Goal: Find specific page/section: Find specific page/section

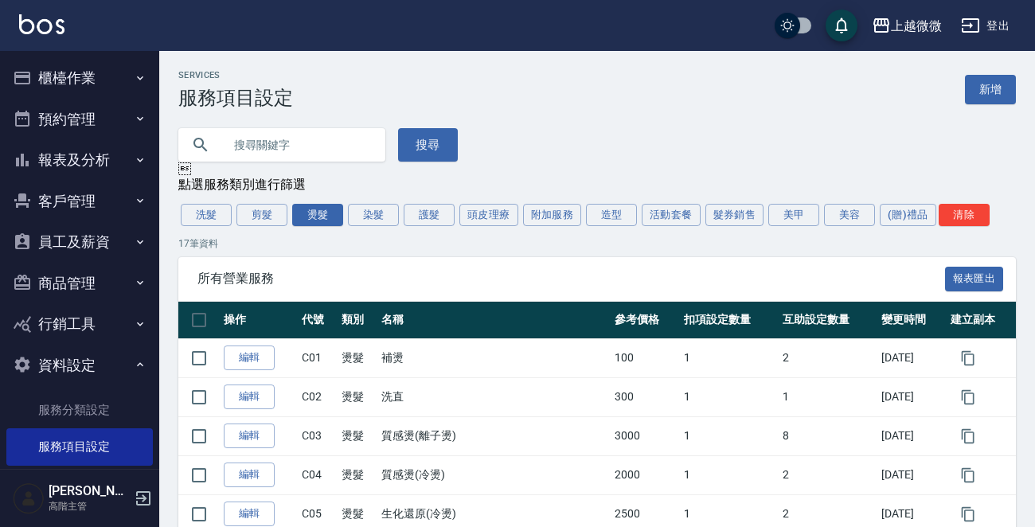
scroll to position [159, 0]
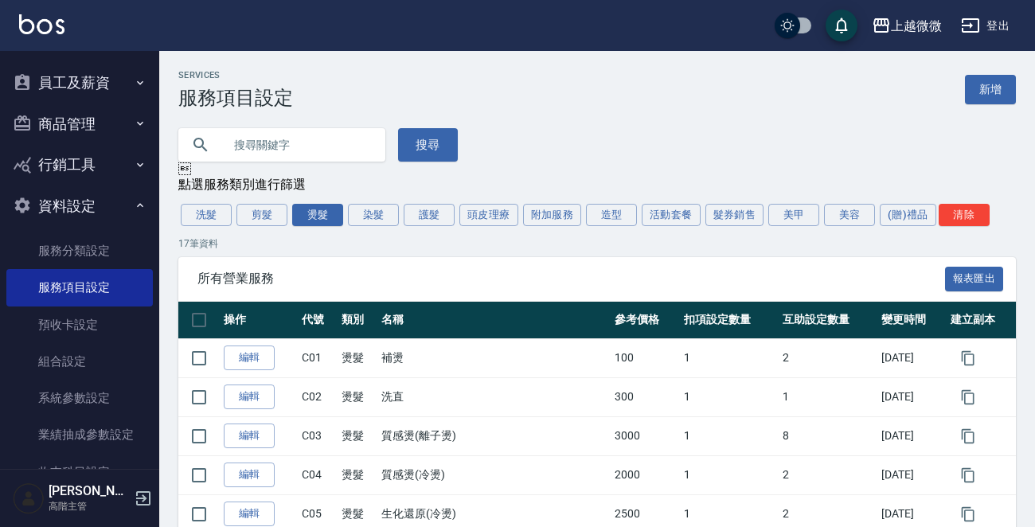
click at [255, 136] on input "text" at bounding box center [298, 144] width 150 height 43
type input "x"
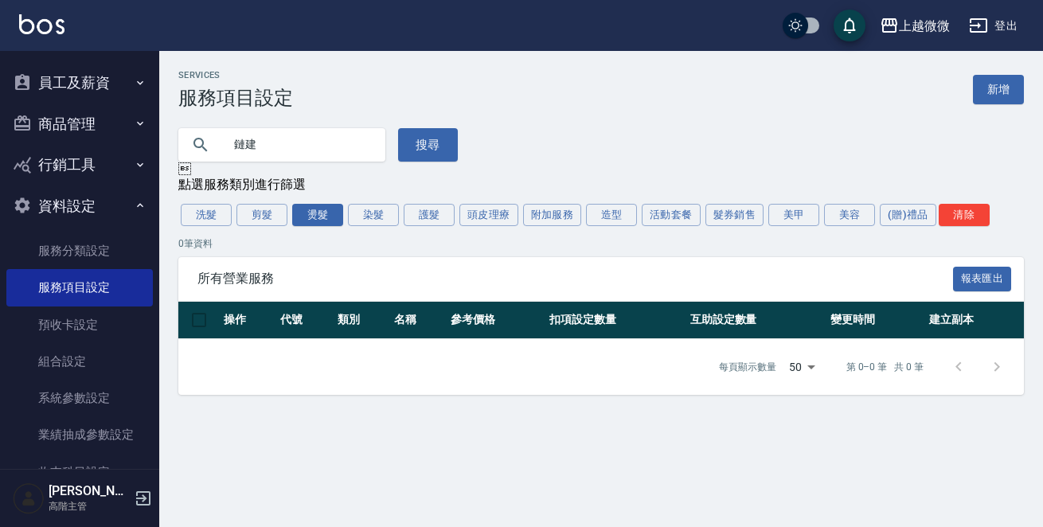
click at [253, 135] on input "鏈建" at bounding box center [298, 144] width 150 height 43
type input "鏈"
click at [323, 207] on button "燙髮" at bounding box center [317, 215] width 51 height 22
click at [963, 214] on button "清除" at bounding box center [964, 215] width 51 height 22
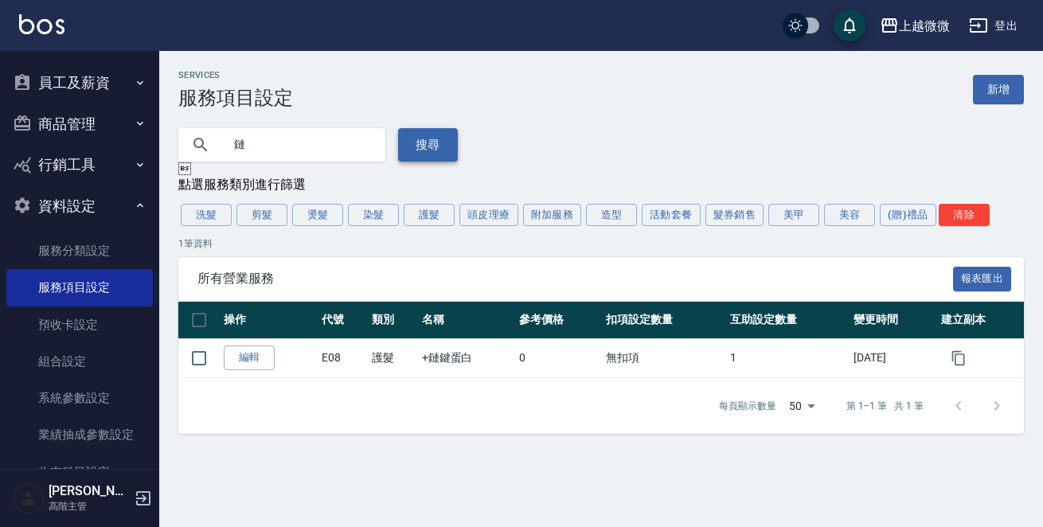
click at [409, 140] on button "搜尋" at bounding box center [428, 144] width 60 height 33
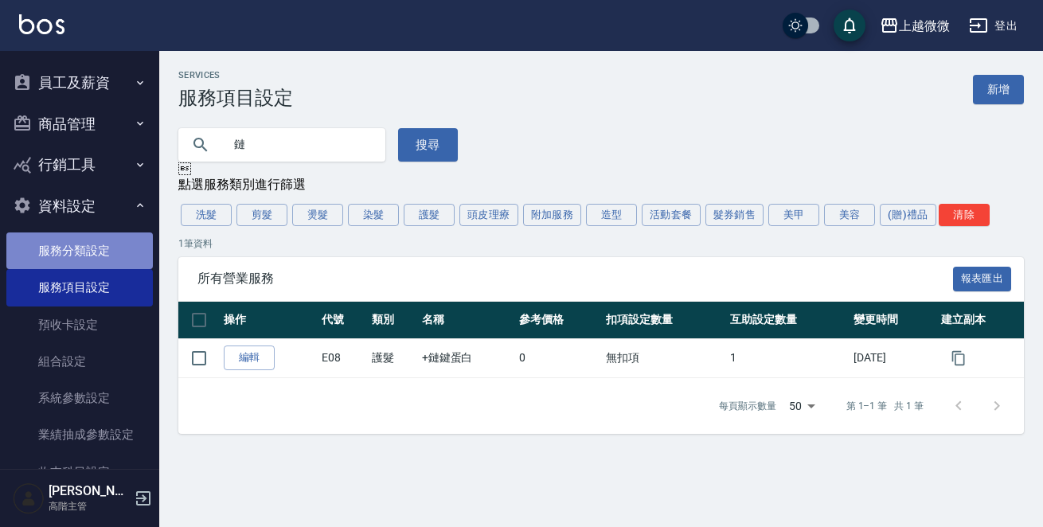
click at [88, 245] on link "服務分類設定" at bounding box center [79, 250] width 146 height 37
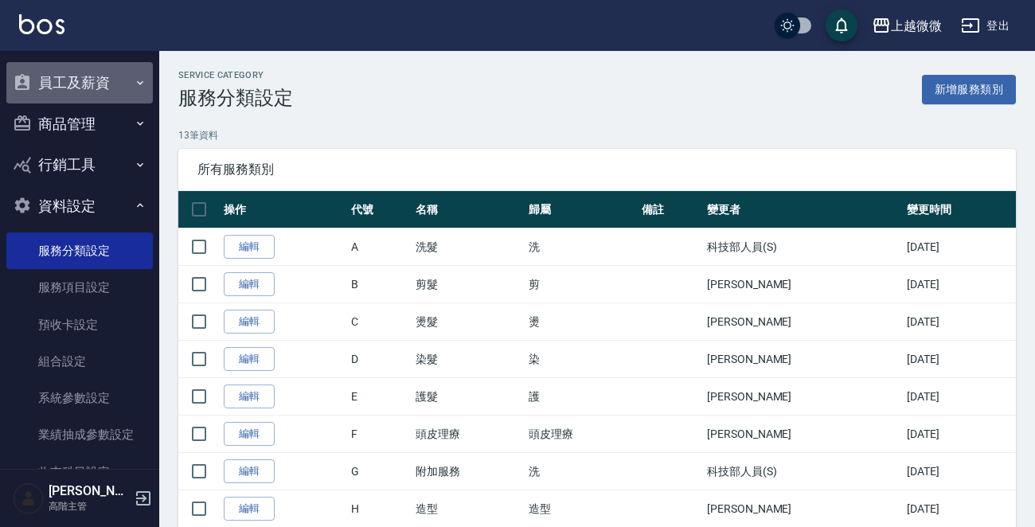
click at [82, 72] on button "員工及薪資" at bounding box center [79, 82] width 146 height 41
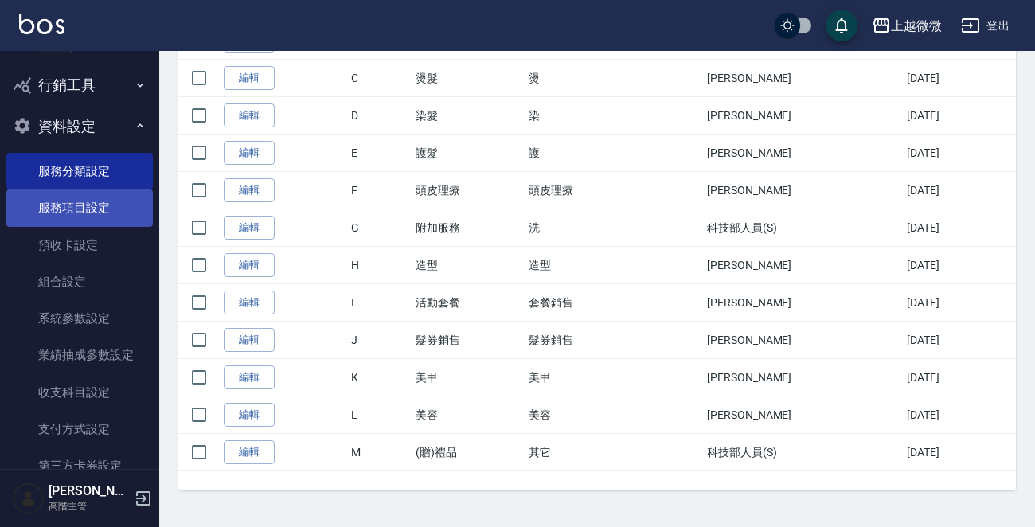
scroll to position [464, 0]
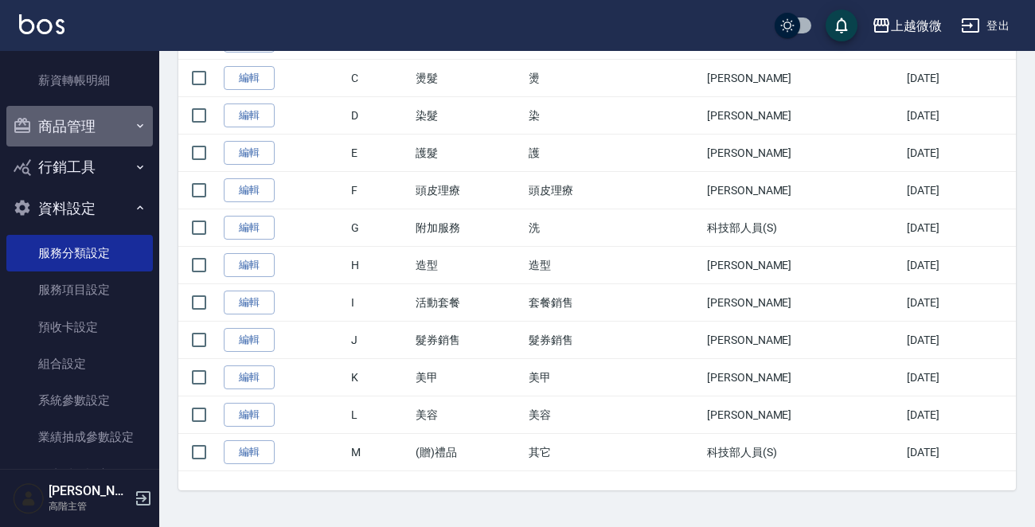
click at [100, 121] on button "商品管理" at bounding box center [79, 126] width 146 height 41
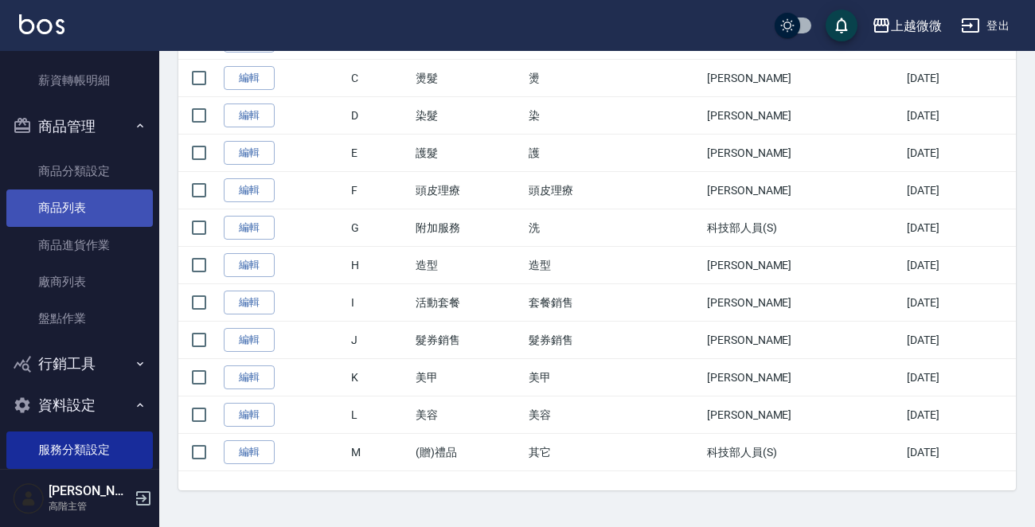
click at [83, 212] on link "商品列表" at bounding box center [79, 207] width 146 height 37
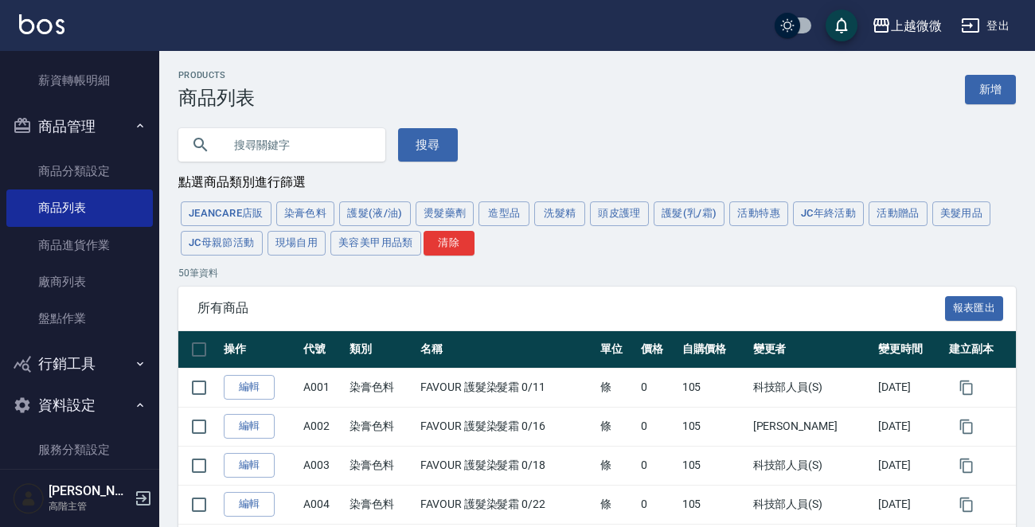
click at [306, 144] on input "text" at bounding box center [298, 144] width 150 height 43
type input "鏈"
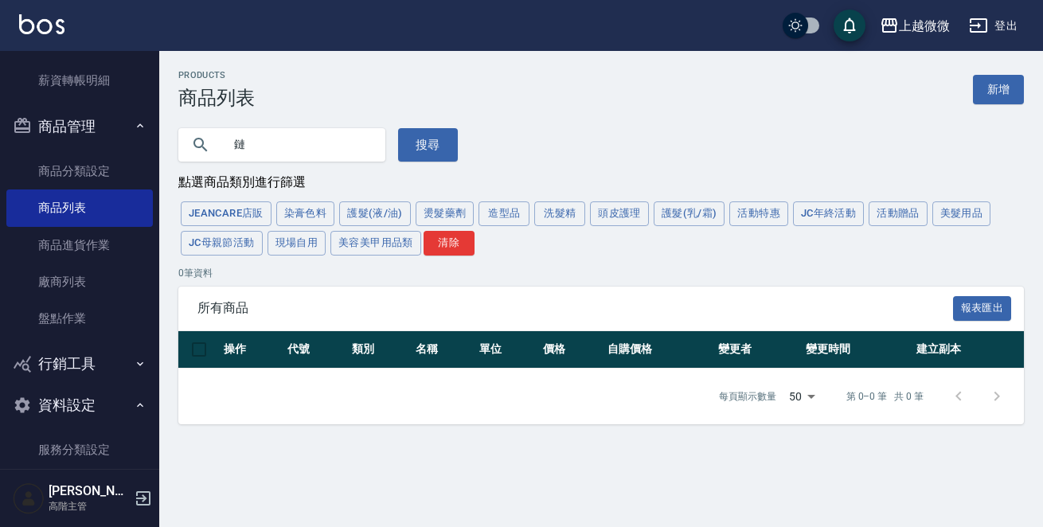
click at [252, 149] on input "鏈" at bounding box center [298, 144] width 150 height 43
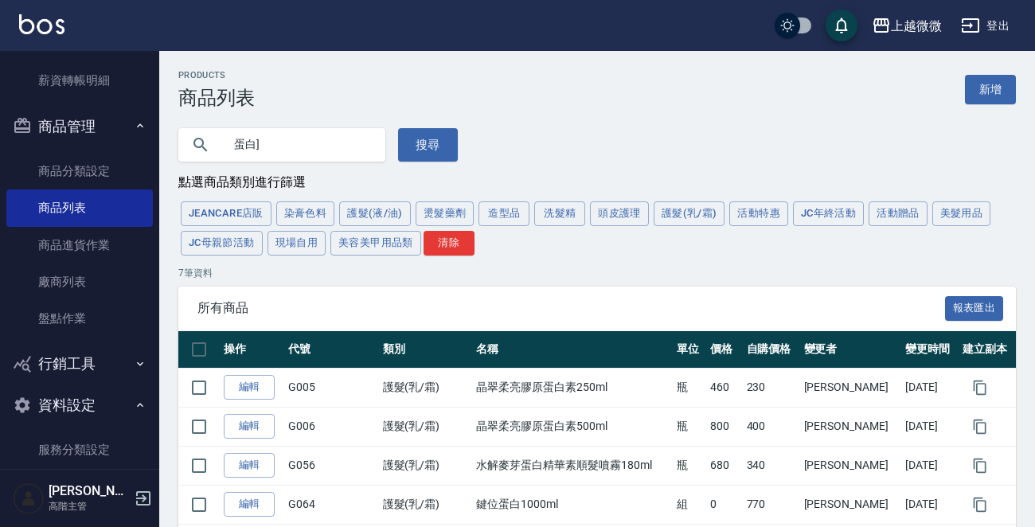
type input "蛋白"
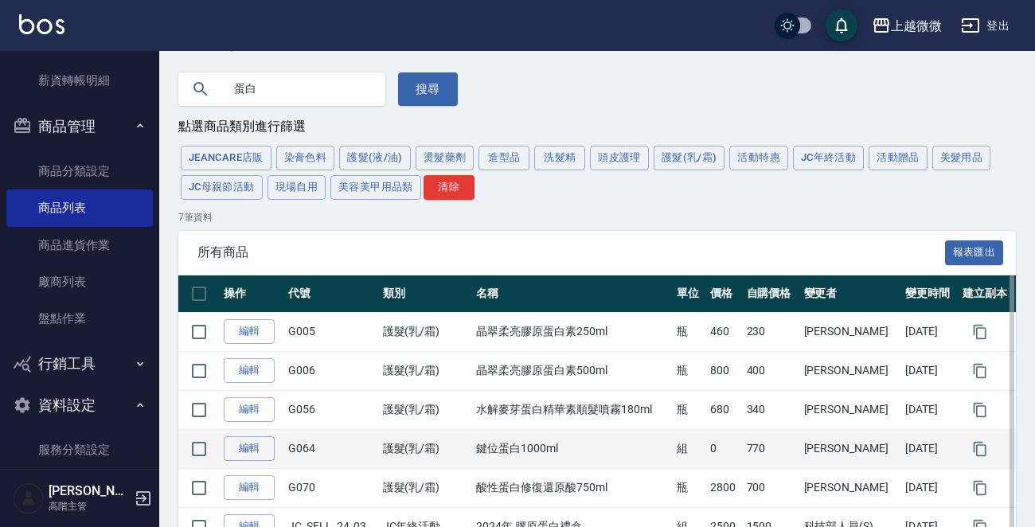
scroll to position [80, 0]
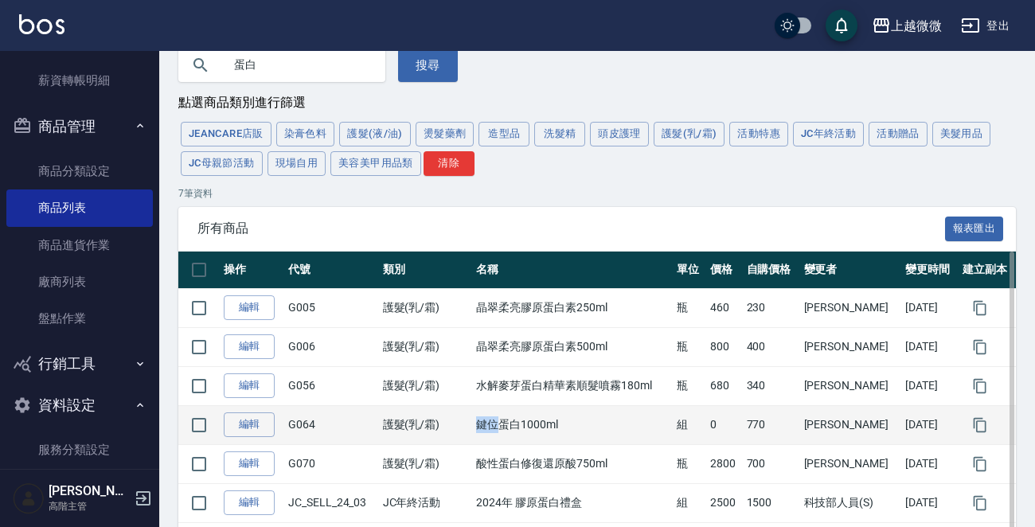
drag, startPoint x: 478, startPoint y: 429, endPoint x: 496, endPoint y: 423, distance: 18.6
click at [496, 423] on td "鍵位蛋白1000ml" at bounding box center [572, 424] width 201 height 39
click at [560, 423] on td "鍵位蛋白1000ml" at bounding box center [572, 424] width 201 height 39
drag, startPoint x: 742, startPoint y: 426, endPoint x: 785, endPoint y: 420, distance: 43.3
click at [785, 420] on tr "編輯 G064 護髮(乳/霜) 鍵位蛋白1000ml 組 0 770 [PERSON_NAME][DATE]" at bounding box center [596, 424] width 837 height 39
